Goal: Transaction & Acquisition: Purchase product/service

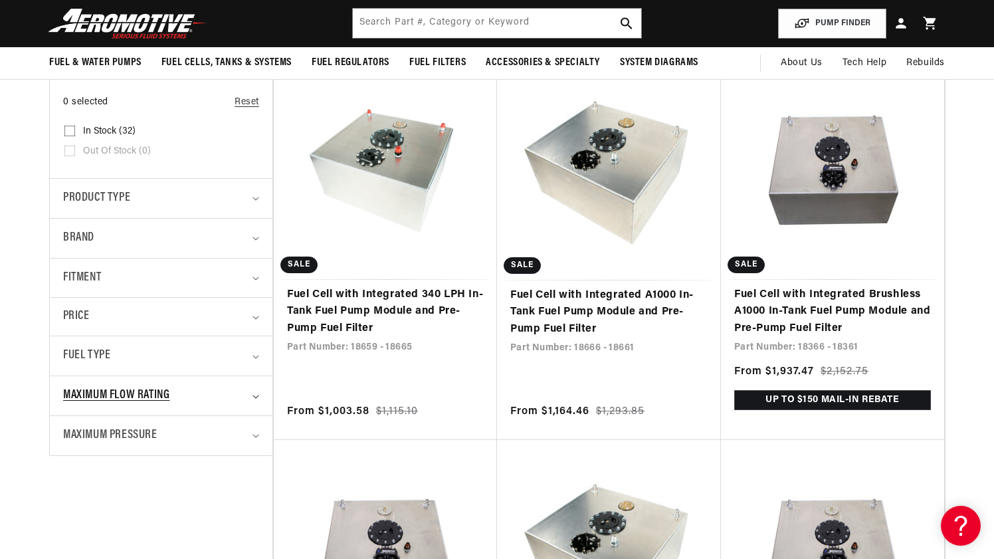
click at [253, 398] on icon "Maximum Flow Rating (0 selected)" at bounding box center [256, 397] width 7 height 4
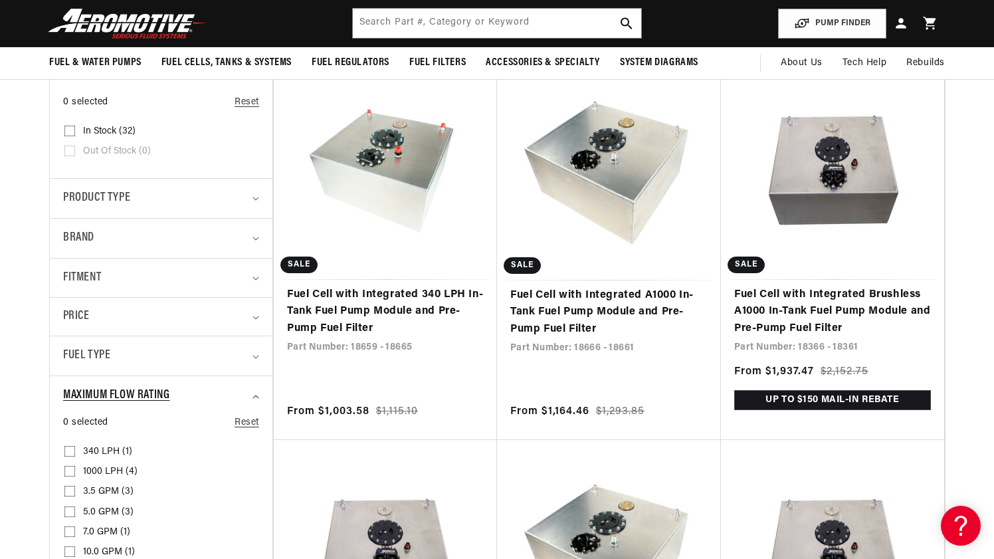
click at [253, 398] on icon "Maximum Flow Rating (0 selected)" at bounding box center [256, 396] width 6 height 3
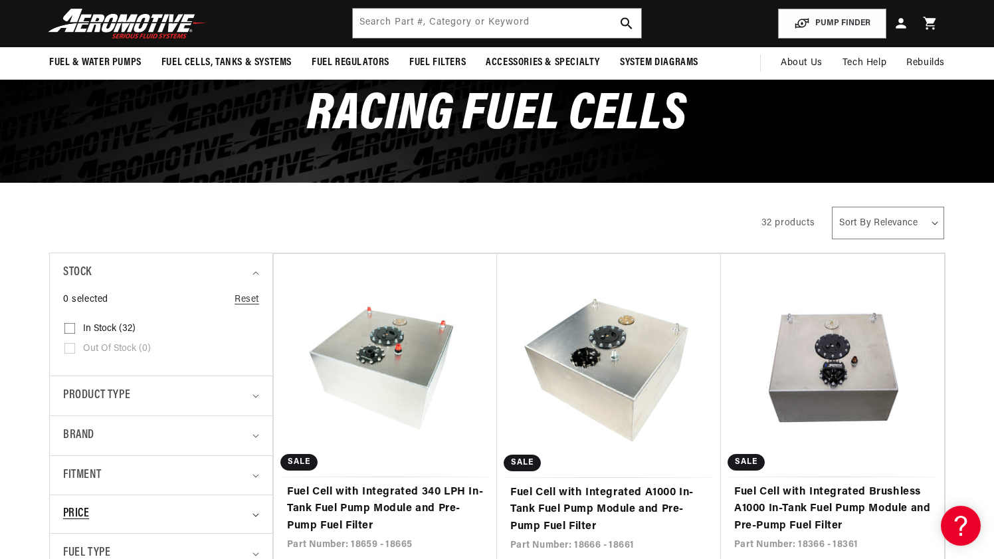
scroll to position [75, 0]
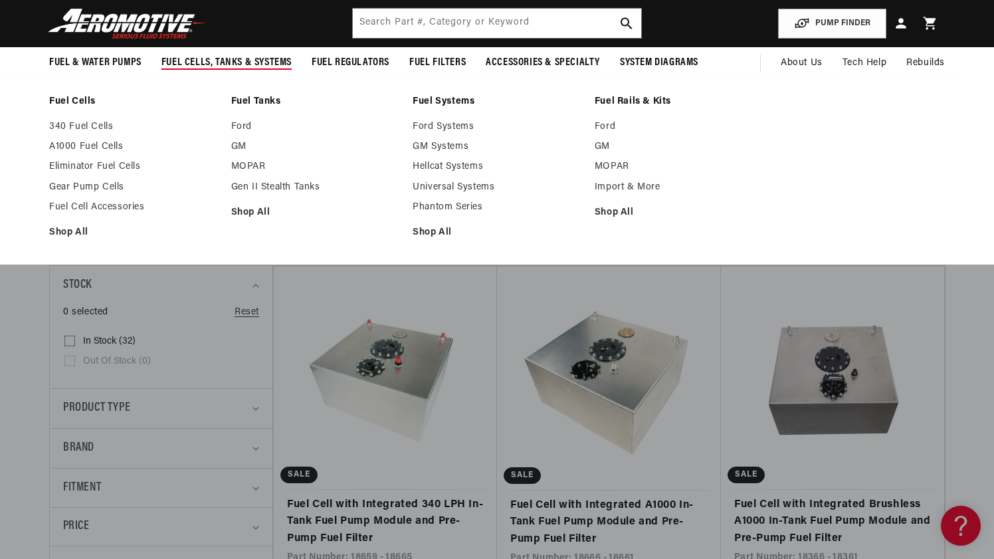
click at [253, 102] on link "Fuel Tanks" at bounding box center [315, 102] width 169 height 12
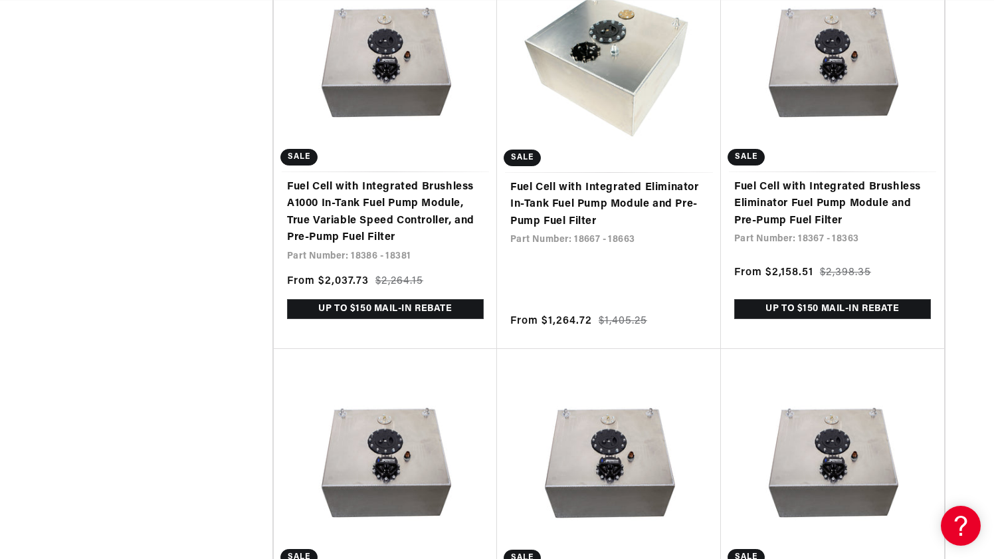
scroll to position [0, 0]
click at [617, 179] on link "Fuel Cell with Integrated Eliminator In-Tank Fuel Pump Module and Pre-Pump Fuel…" at bounding box center [609, 204] width 197 height 51
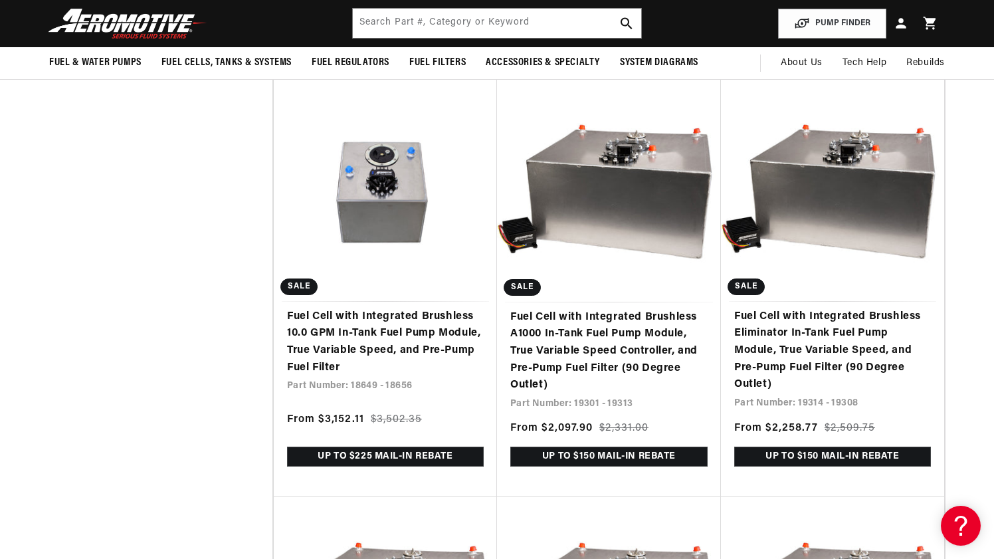
scroll to position [1847, 0]
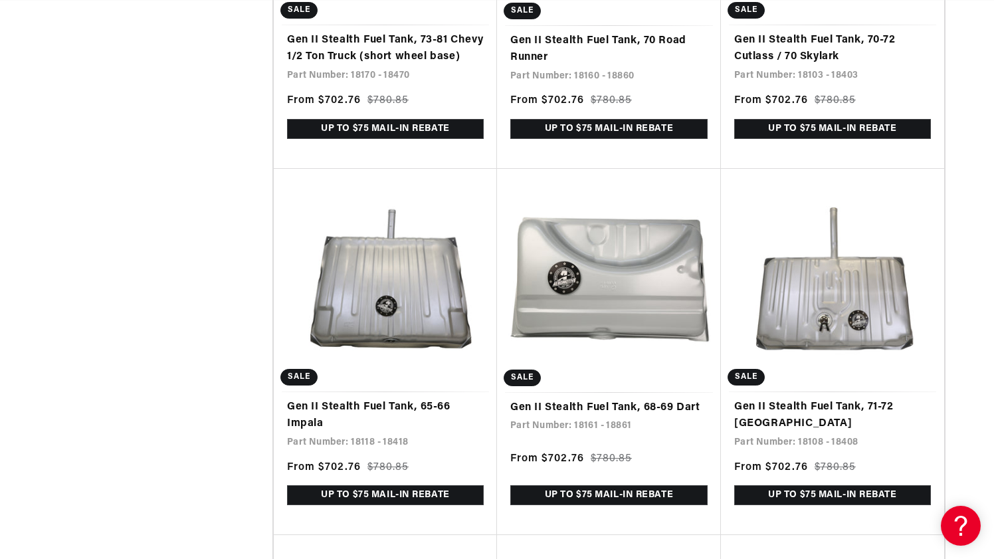
scroll to position [0, 1508]
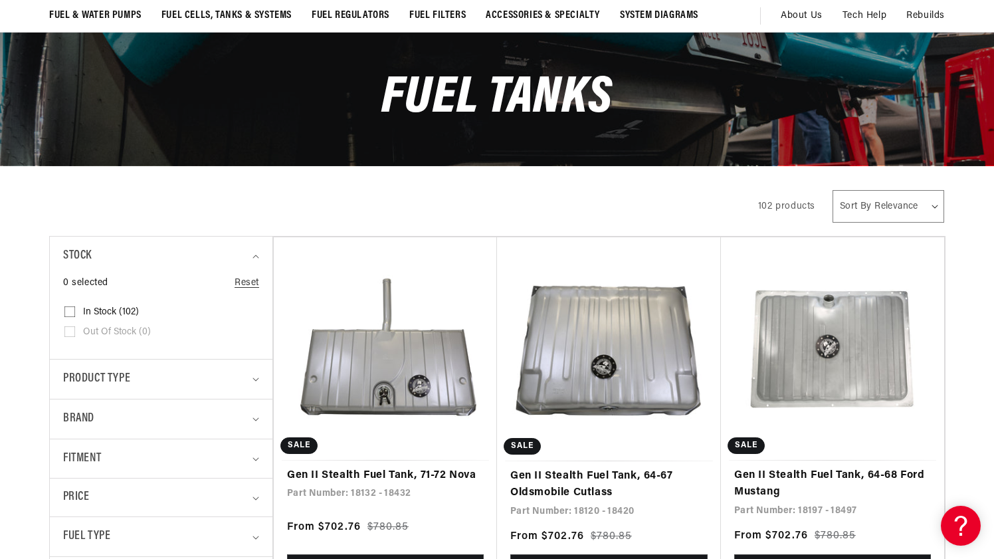
scroll to position [118, 0]
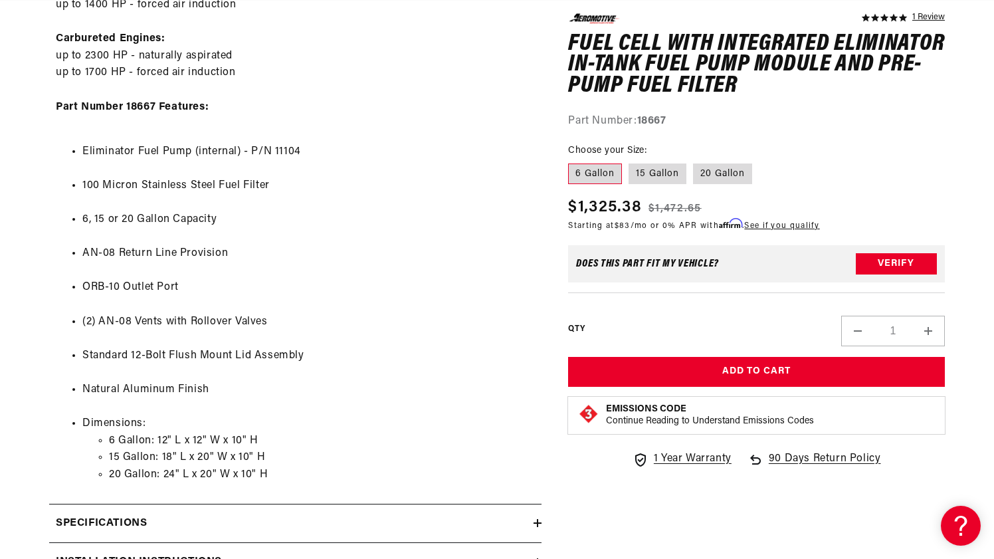
scroll to position [0, 754]
